Goal: Navigation & Orientation: Find specific page/section

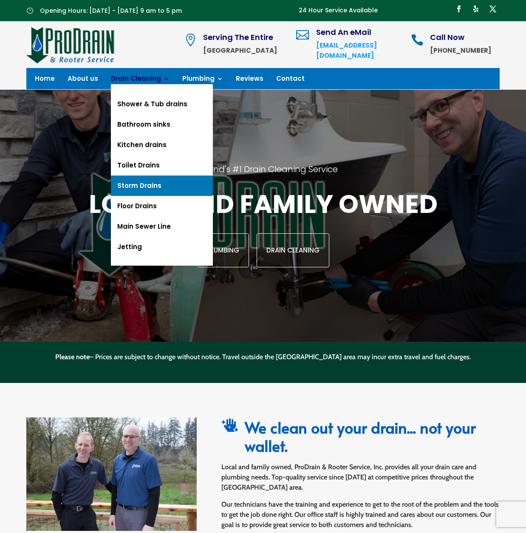
click at [145, 183] on link "Storm Drains" at bounding box center [162, 186] width 102 height 20
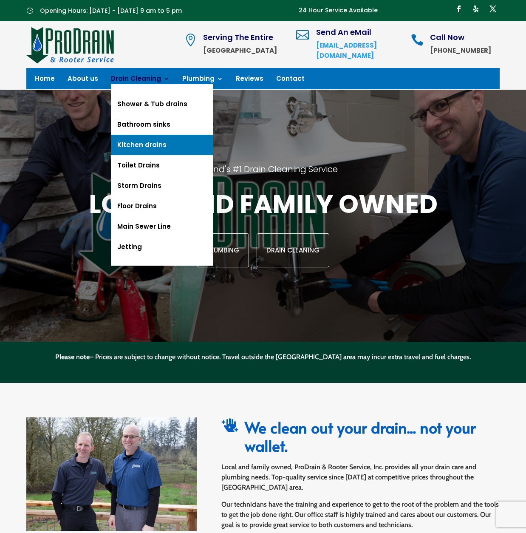
click at [152, 145] on link "Kitchen drains" at bounding box center [162, 145] width 102 height 20
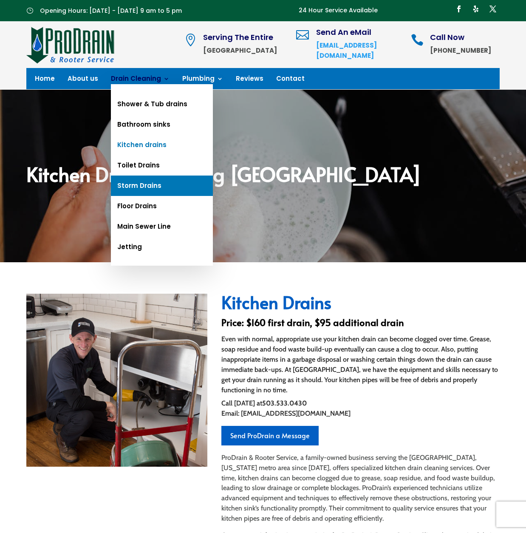
click at [141, 186] on link "Storm Drains" at bounding box center [162, 186] width 102 height 20
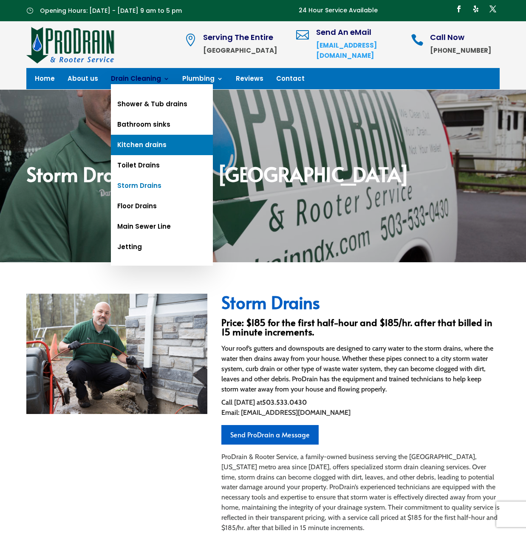
click at [142, 141] on link "Kitchen drains" at bounding box center [162, 145] width 102 height 20
